Goal: Communication & Community: Share content

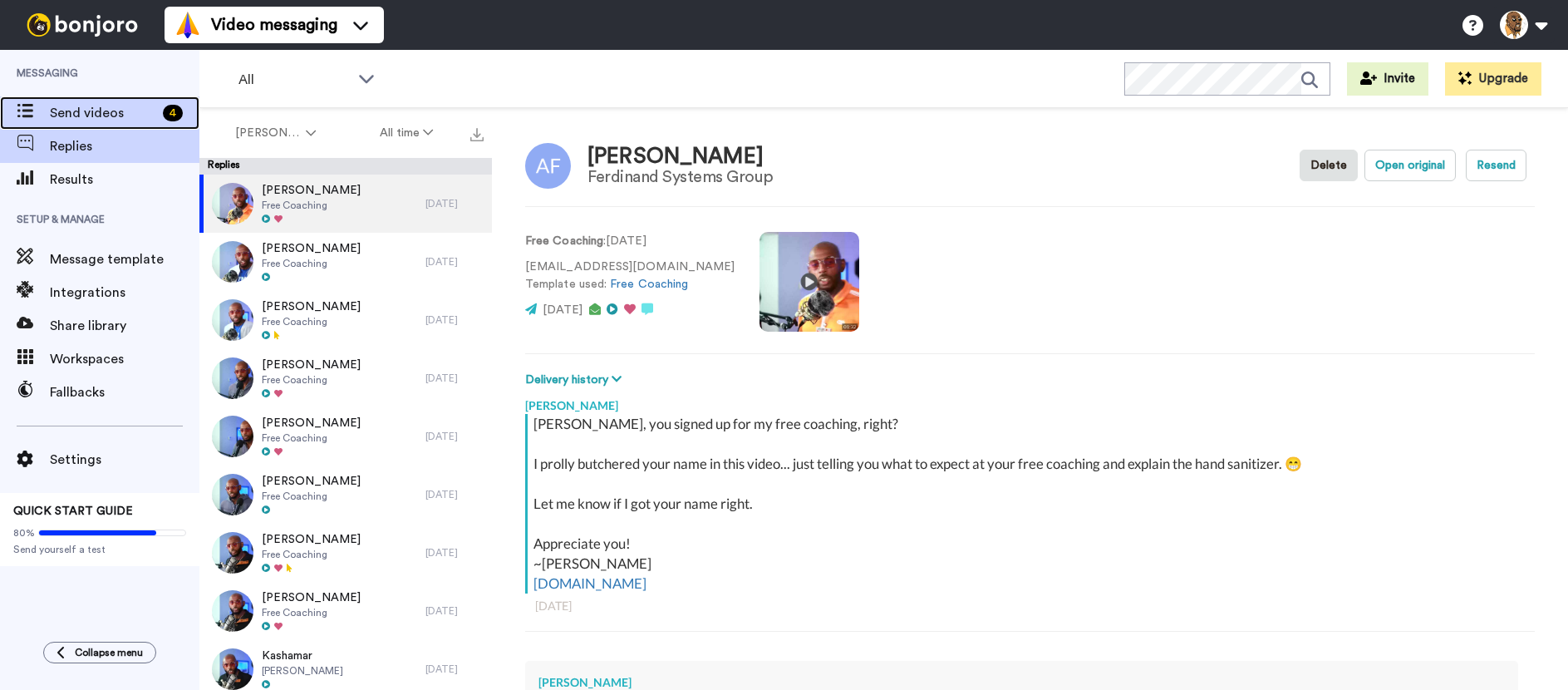
click at [126, 113] on span "Send videos" at bounding box center [103, 113] width 107 height 20
type textarea "x"
click at [121, 113] on span "Send videos" at bounding box center [103, 113] width 106 height 20
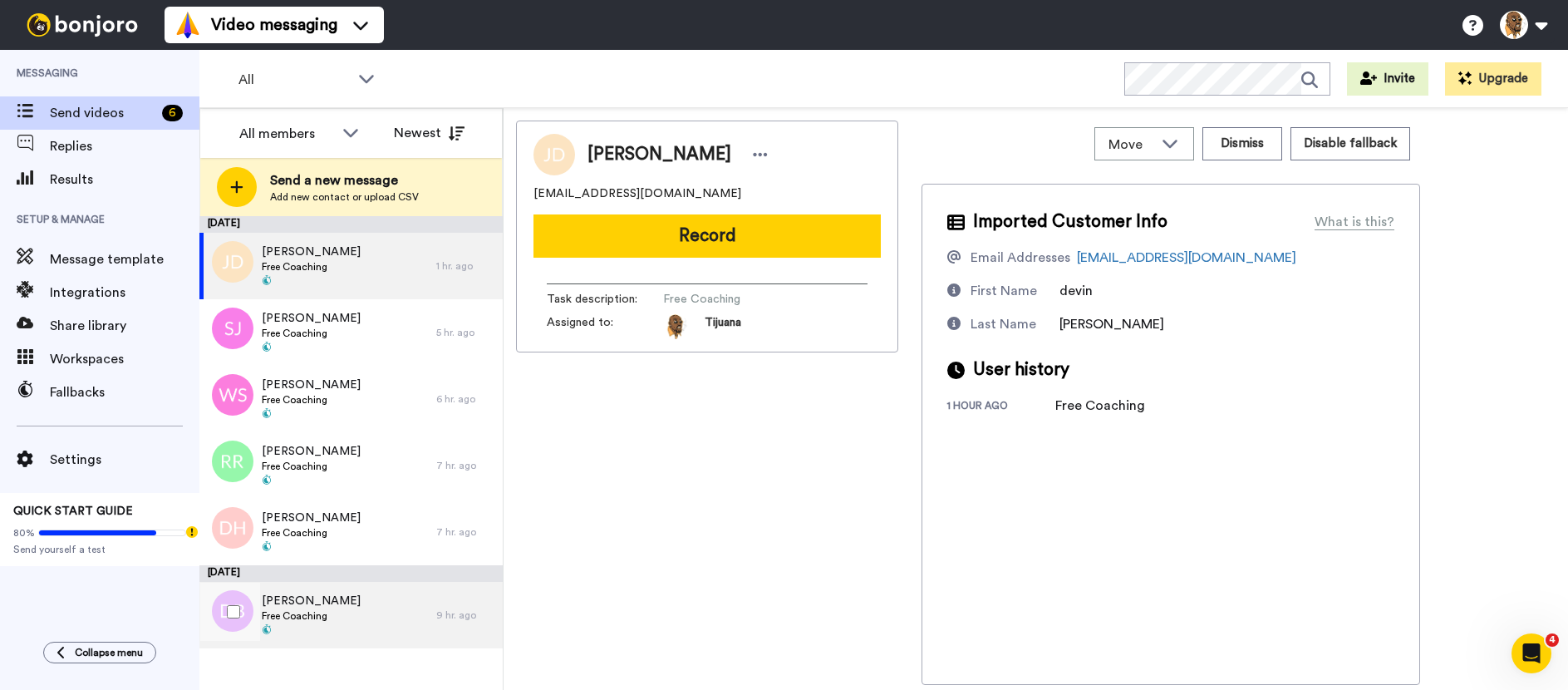
click at [339, 592] on div "[PERSON_NAME] Free Coaching" at bounding box center [318, 616] width 237 height 67
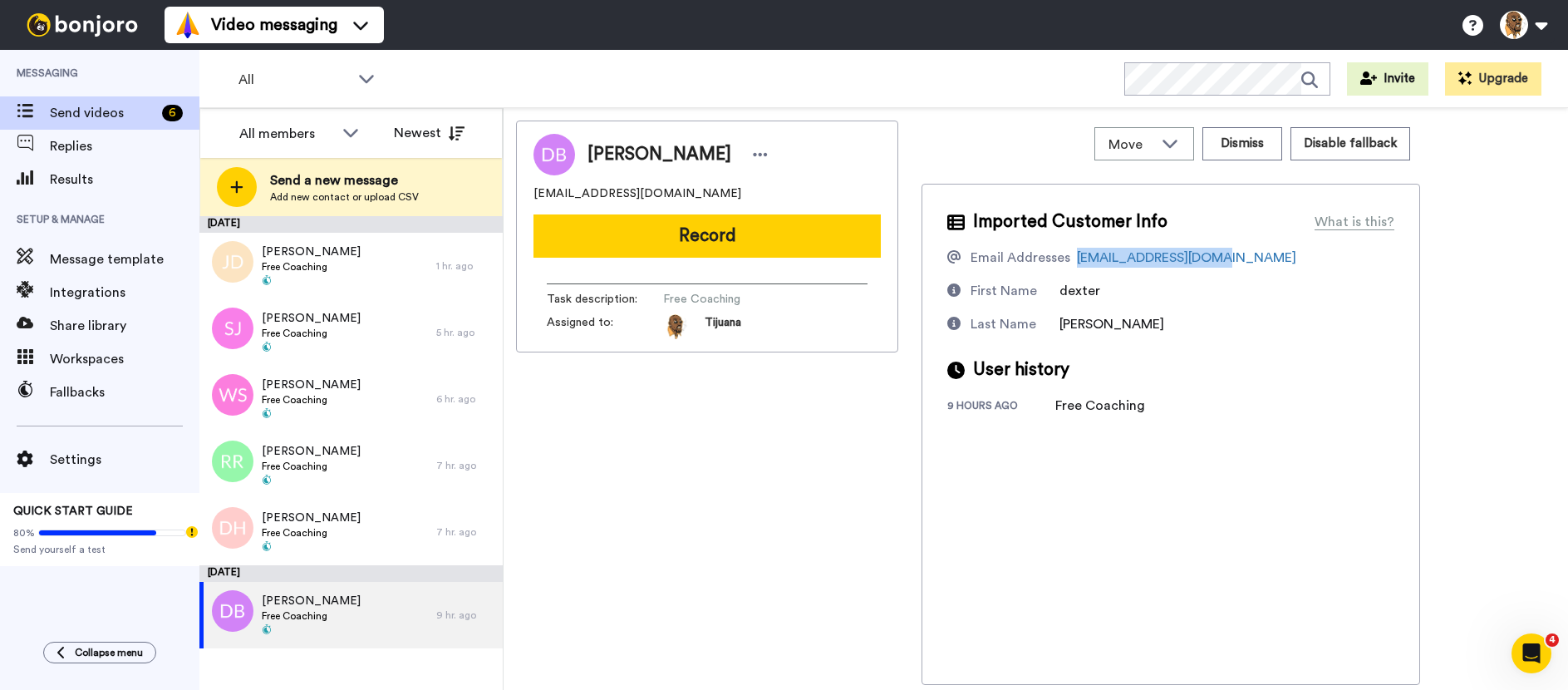
drag, startPoint x: 1073, startPoint y: 257, endPoint x: 1226, endPoint y: 251, distance: 153.1
click at [1226, 251] on div "Email Addresses [EMAIL_ADDRESS][DOMAIN_NAME]" at bounding box center [1171, 258] width 447 height 20
copy div "[EMAIL_ADDRESS][DOMAIN_NAME]"
